Goal: Register for event/course

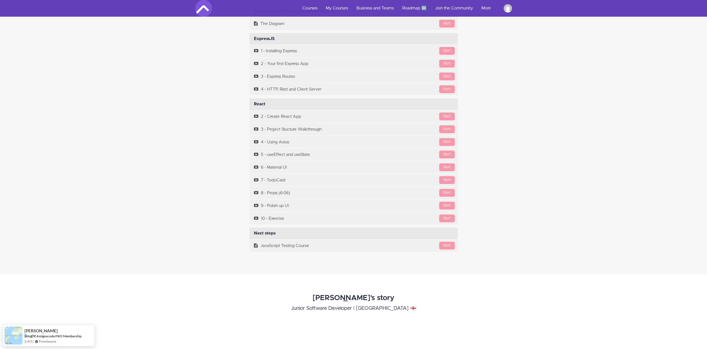
scroll to position [2683, 0]
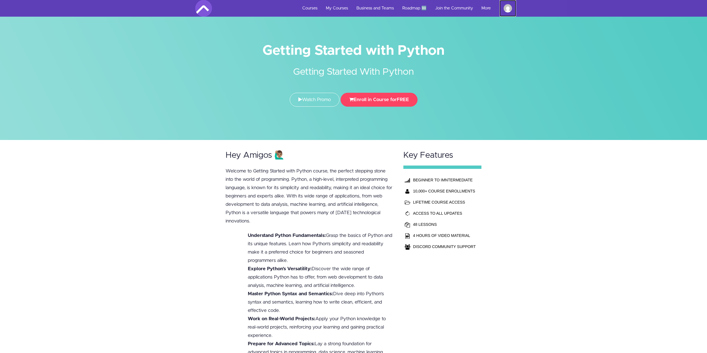
click at [506, 8] on img at bounding box center [507, 8] width 8 height 8
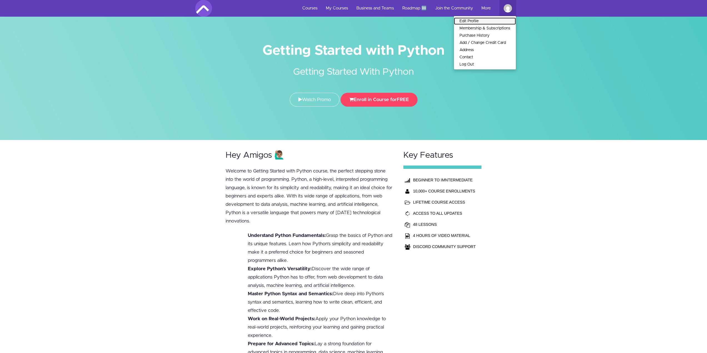
click at [490, 19] on link "Edit Profile" at bounding box center [485, 20] width 62 height 7
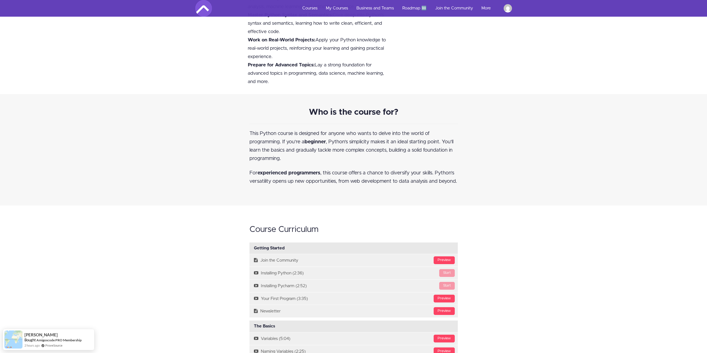
scroll to position [389, 0]
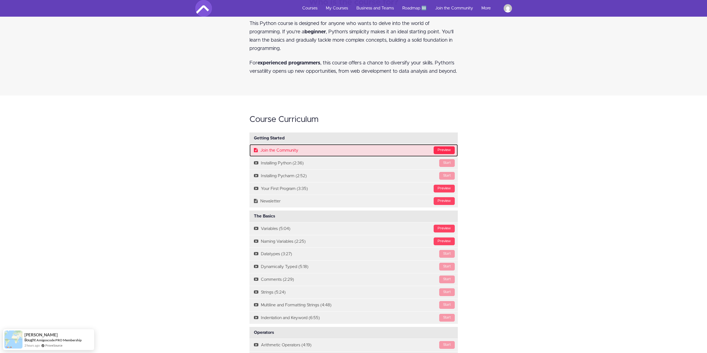
click at [441, 149] on div "Preview" at bounding box center [443, 150] width 21 height 8
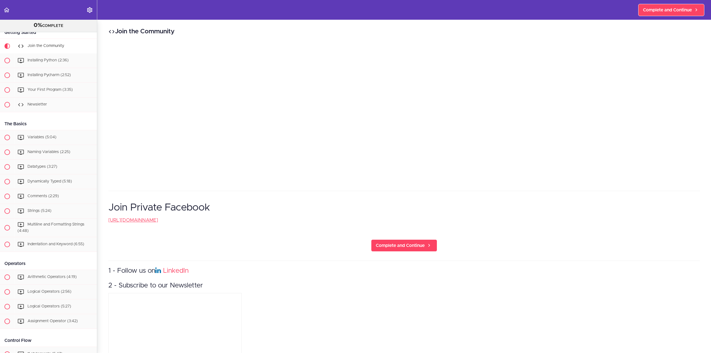
scroll to position [37, 0]
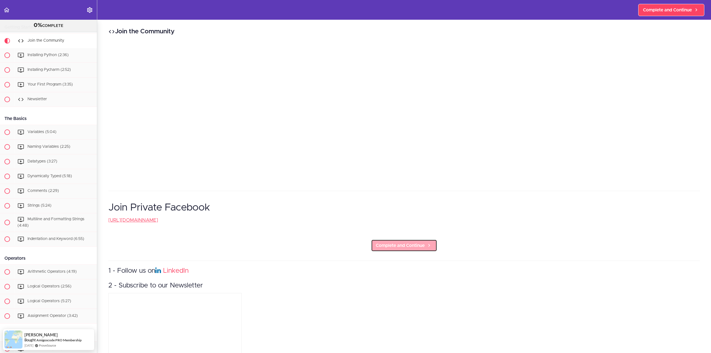
click at [407, 248] on span "Complete and Continue" at bounding box center [400, 245] width 49 height 7
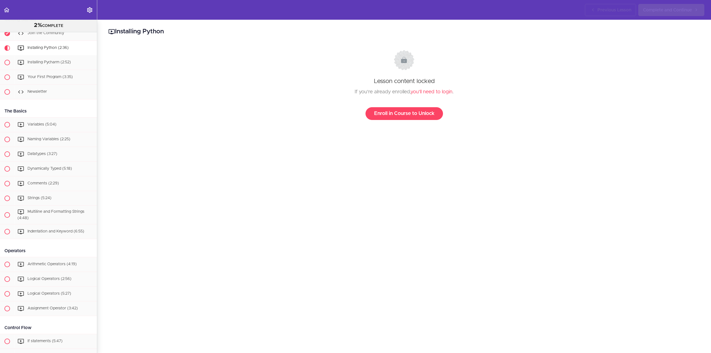
scroll to position [44, 0]
click at [411, 112] on link "Enroll in Course to Unlock" at bounding box center [403, 113] width 77 height 13
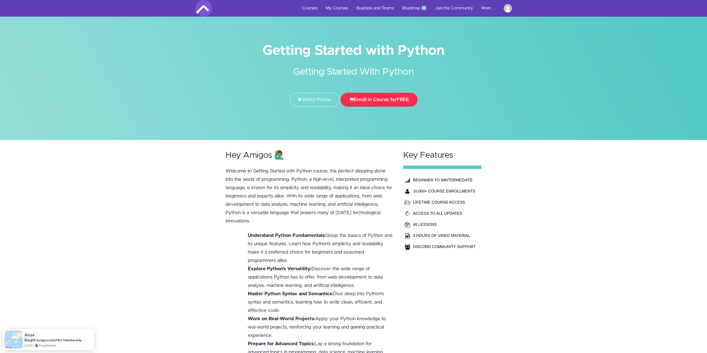
click at [402, 98] on span "FREE" at bounding box center [403, 99] width 12 height 5
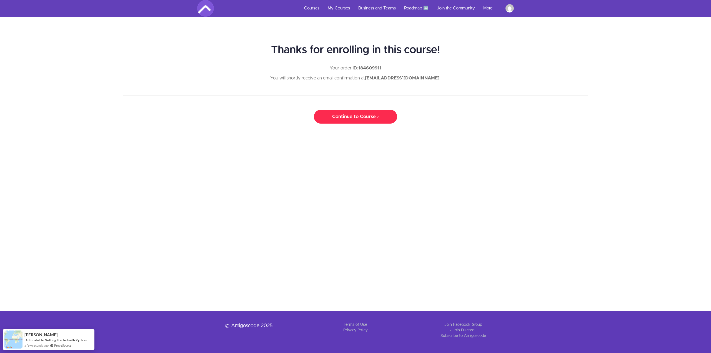
click at [356, 120] on link "Continue to Course ›" at bounding box center [355, 117] width 83 height 14
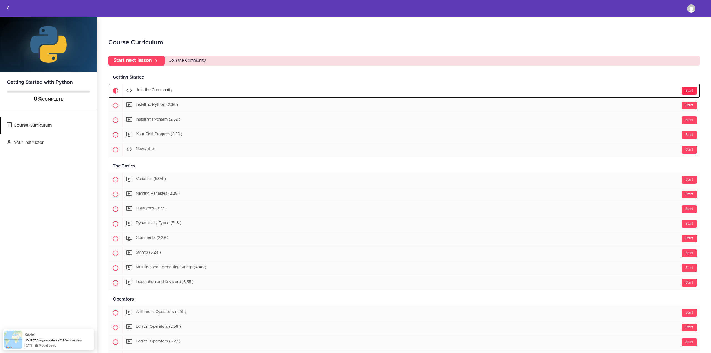
click at [687, 88] on div "Start" at bounding box center [689, 91] width 16 height 8
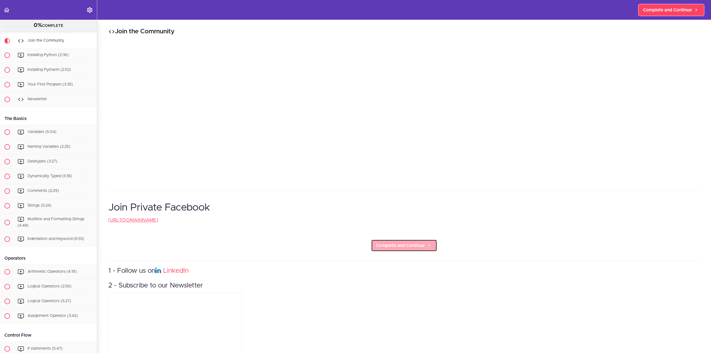
click at [406, 246] on span "Complete and Continue" at bounding box center [400, 245] width 49 height 7
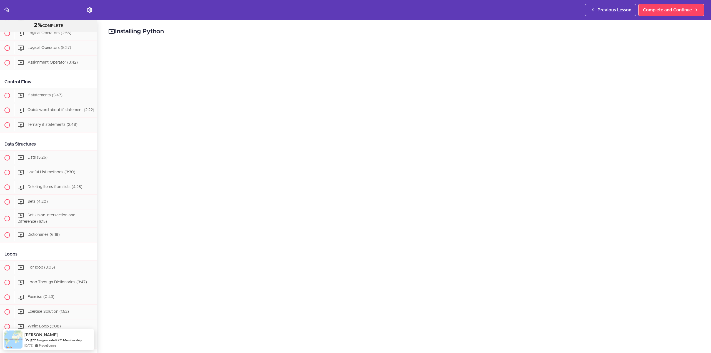
scroll to position [56, 0]
